Goal: Task Accomplishment & Management: Manage account settings

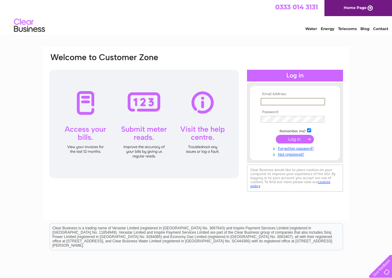
click at [270, 101] on input "text" at bounding box center [292, 101] width 64 height 7
type input "kayreid@priorybusinesspark.co.uk"
click at [291, 140] on input "submit" at bounding box center [295, 138] width 38 height 9
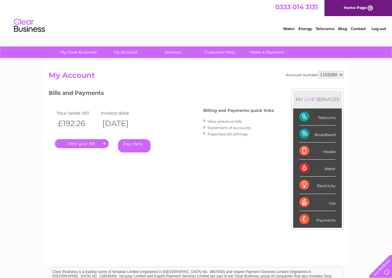
click at [82, 144] on link "." at bounding box center [82, 143] width 54 height 9
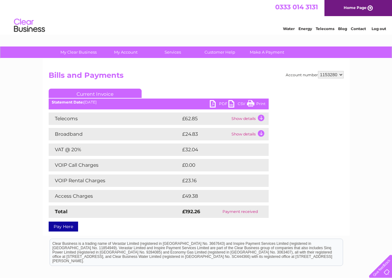
click at [211, 103] on link "PDF" at bounding box center [219, 104] width 19 height 9
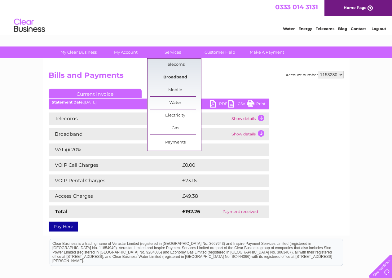
click at [175, 77] on link "Broadband" at bounding box center [175, 77] width 51 height 12
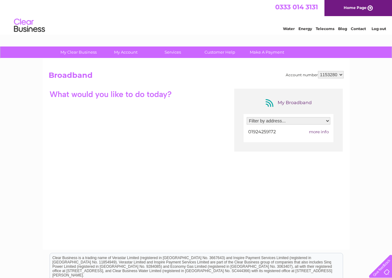
click at [327, 121] on select "Filter by address... 75A Almshouse Lane, Newmillerdam, Wakefield, West Yorkshir…" at bounding box center [288, 120] width 84 height 7
drag, startPoint x: 393, startPoint y: 45, endPoint x: 389, endPoint y: 26, distance: 18.9
